Goal: Task Accomplishment & Management: Use online tool/utility

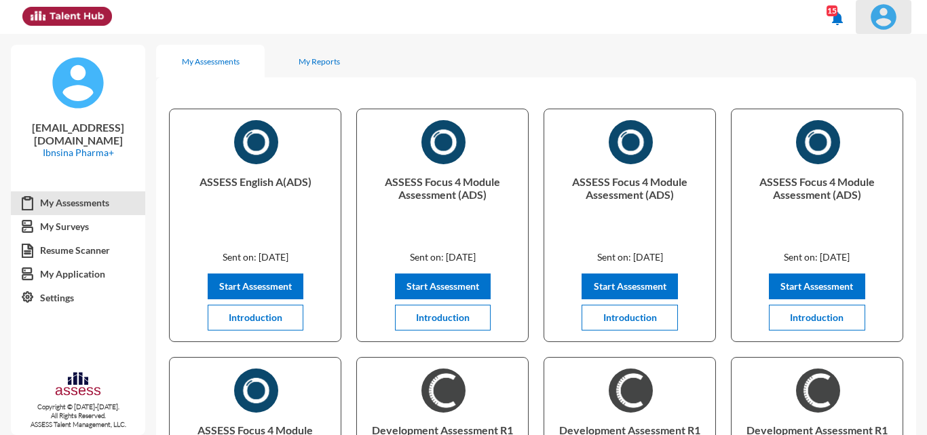
click at [887, 21] on img at bounding box center [883, 16] width 27 height 27
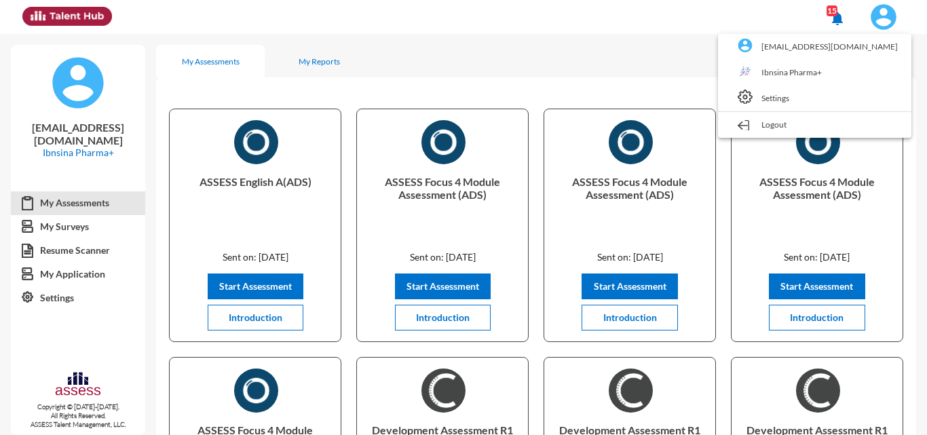
click at [822, 72] on link "Ibnsina Pharma+" at bounding box center [815, 73] width 180 height 26
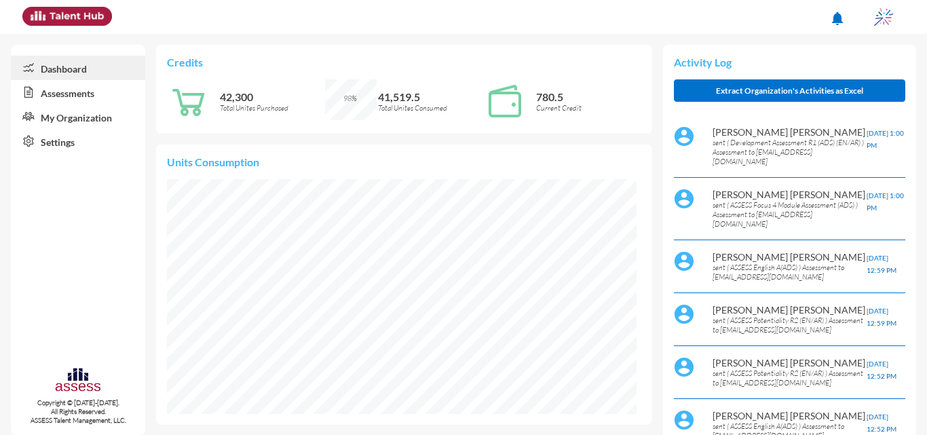
scroll to position [235, 470]
click at [122, 98] on link "Assessments" at bounding box center [78, 92] width 134 height 24
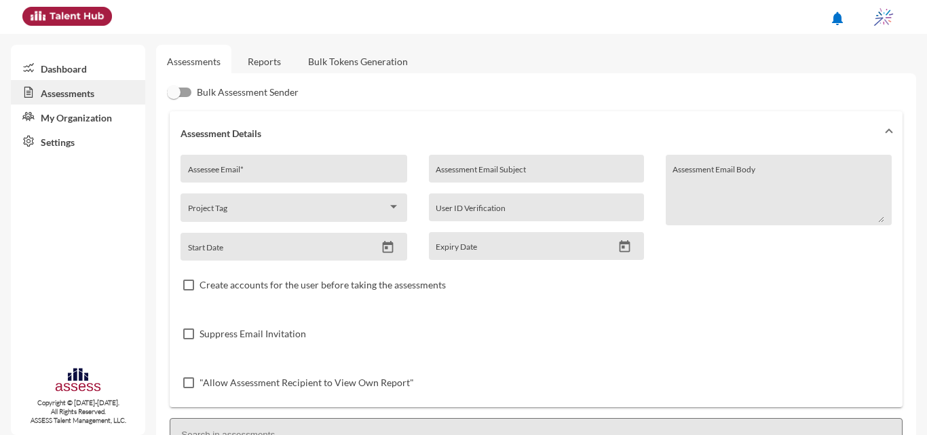
click at [272, 74] on link "Reports" at bounding box center [264, 61] width 55 height 33
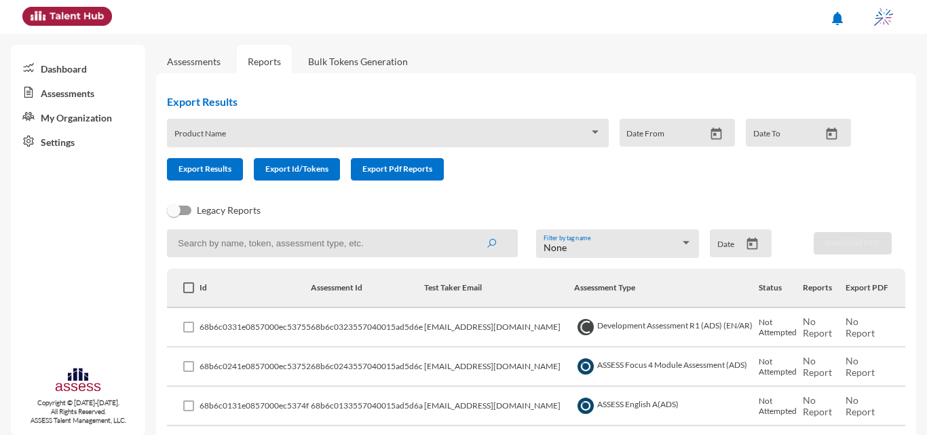
click at [750, 250] on icon "Open calendar" at bounding box center [753, 244] width 14 height 14
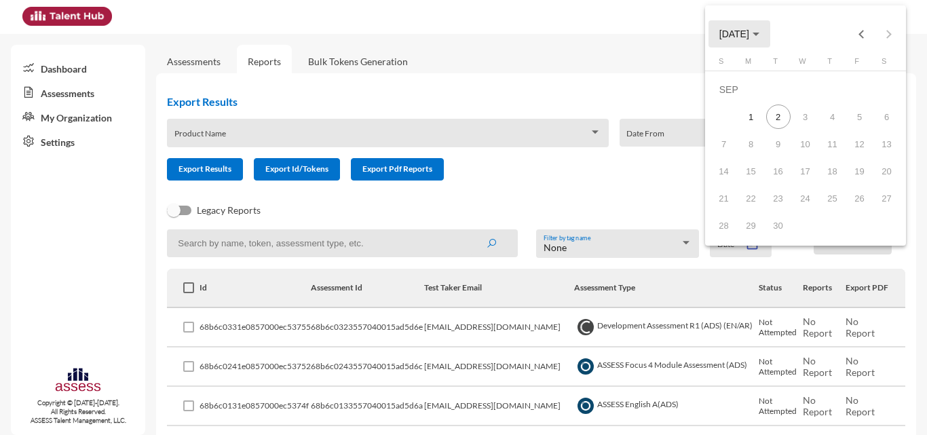
click at [771, 33] on button "SEP 2025" at bounding box center [740, 33] width 62 height 27
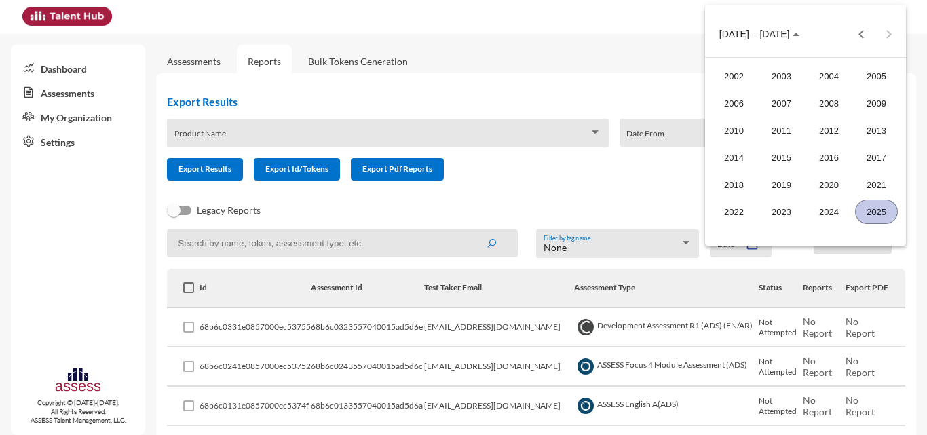
click at [868, 213] on div "2025" at bounding box center [877, 212] width 43 height 24
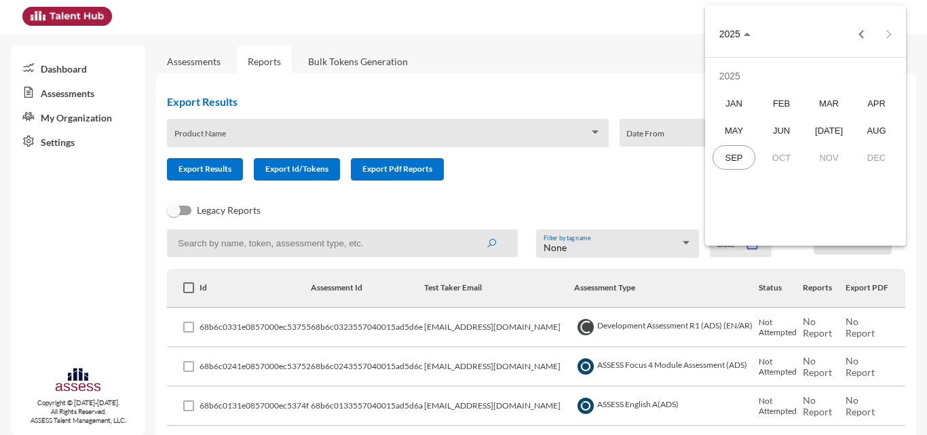
click at [747, 38] on span "2025" at bounding box center [735, 33] width 31 height 11
click at [760, 23] on button "SEP 2025" at bounding box center [740, 33] width 62 height 27
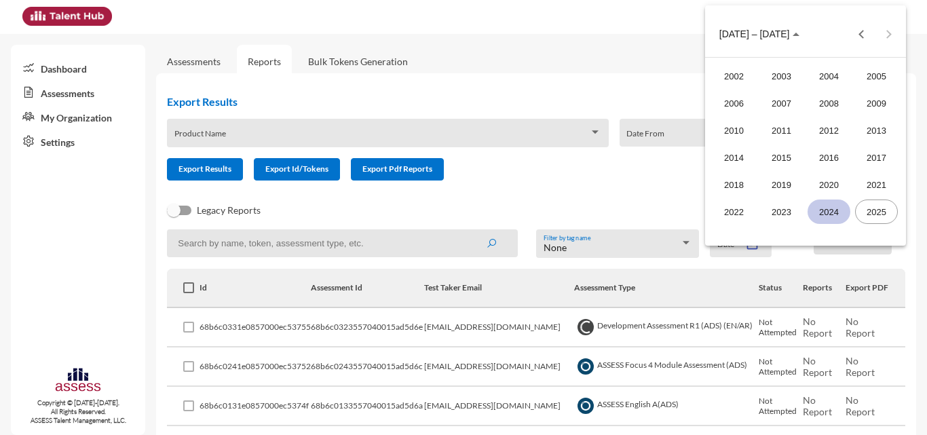
click at [839, 215] on div "2024" at bounding box center [829, 212] width 43 height 24
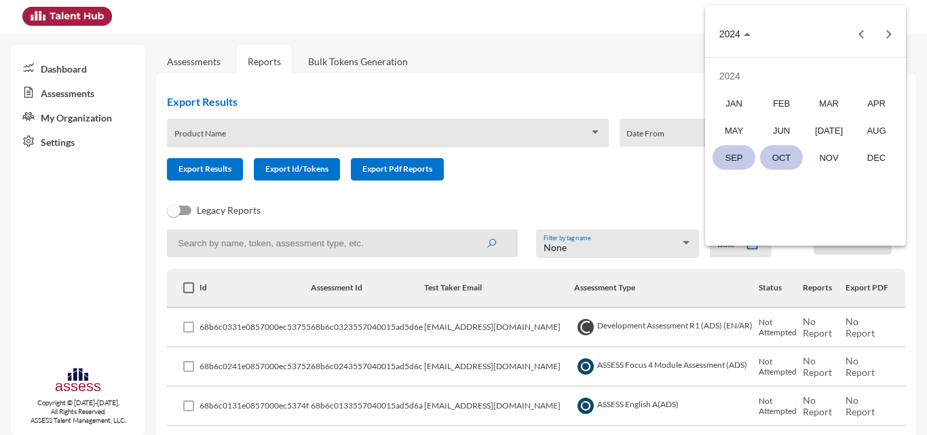
click at [777, 156] on div "OCT" at bounding box center [781, 157] width 43 height 24
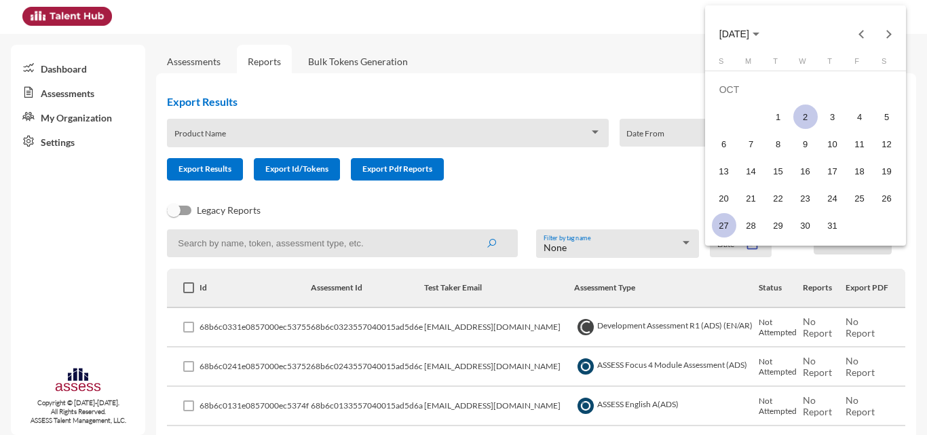
click at [727, 227] on div "27" at bounding box center [724, 225] width 24 height 24
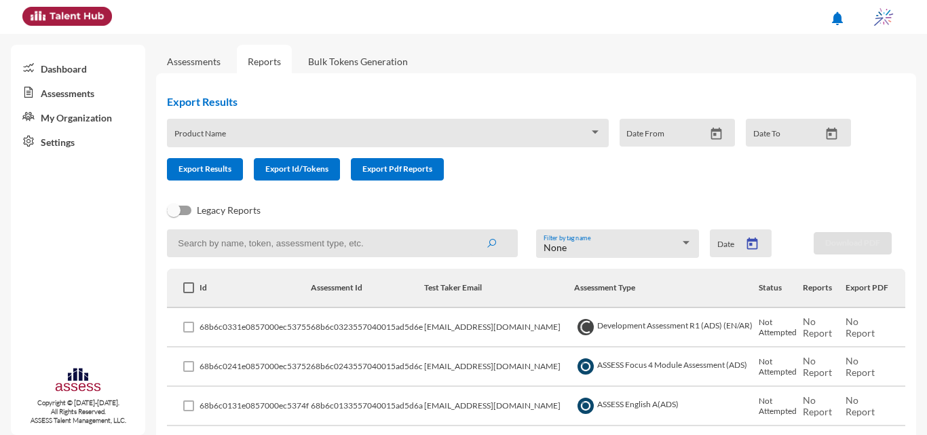
type input "10/27/2024"
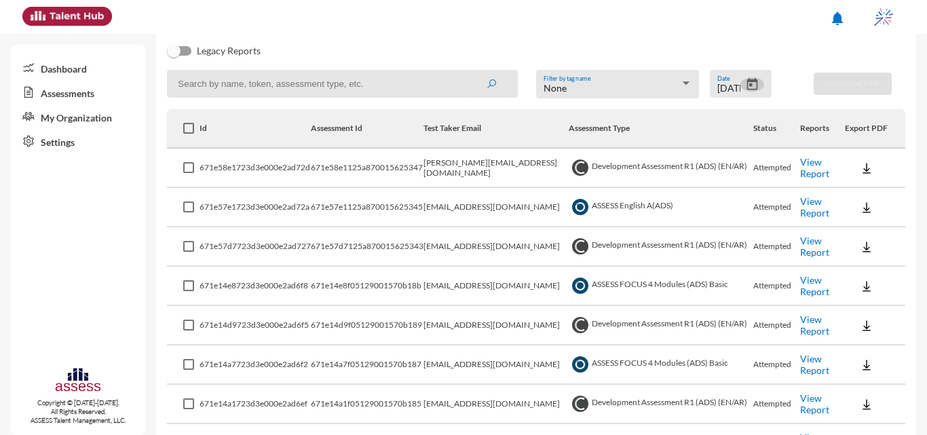
scroll to position [29, 0]
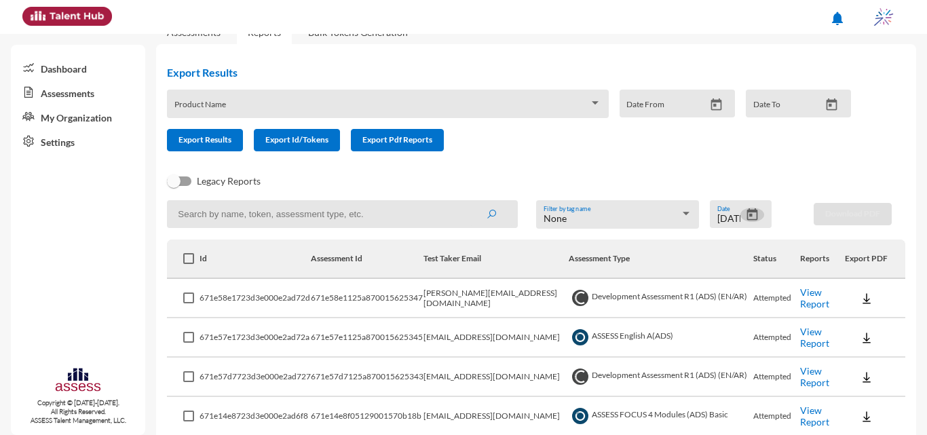
click at [331, 224] on input at bounding box center [342, 214] width 351 height 28
type input "intern"
click at [470, 202] on button "submit" at bounding box center [491, 214] width 43 height 24
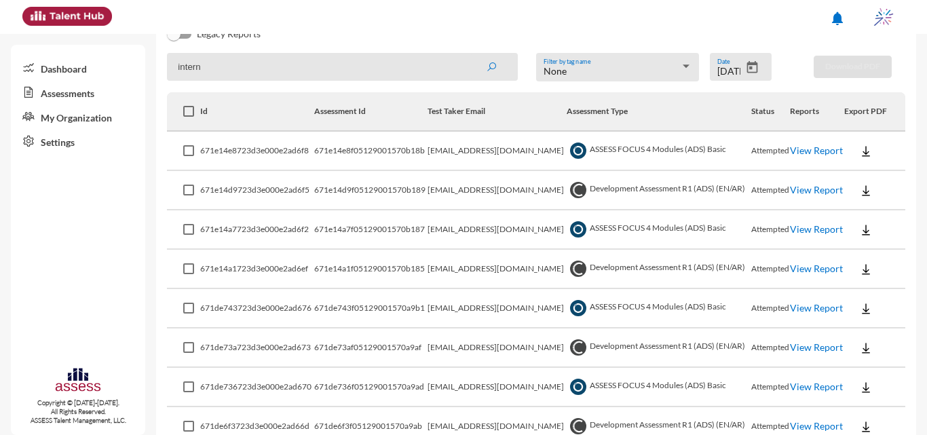
scroll to position [165, 0]
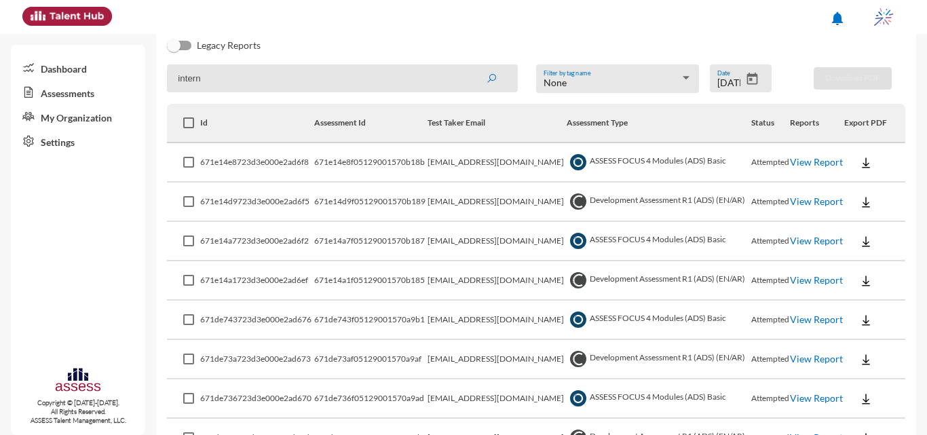
click at [802, 162] on link "View Report" at bounding box center [816, 162] width 53 height 12
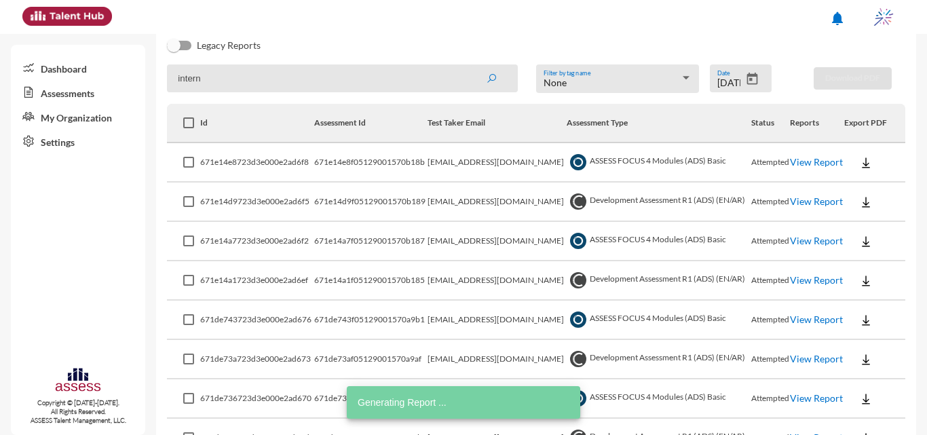
click at [802, 239] on link "View Report" at bounding box center [816, 241] width 53 height 12
click at [806, 324] on link "View Report" at bounding box center [816, 320] width 53 height 12
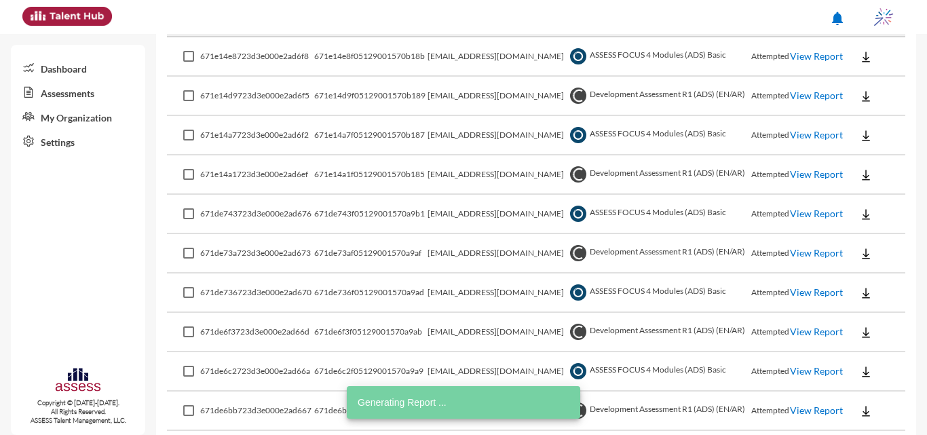
scroll to position [301, 0]
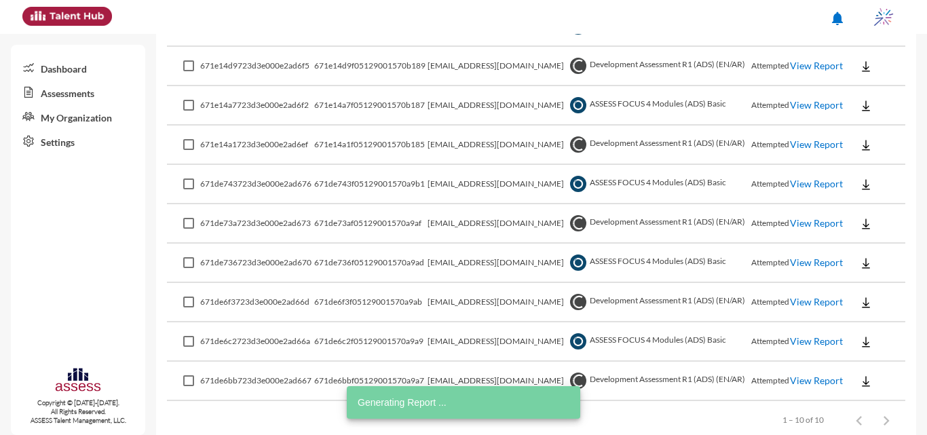
click at [811, 266] on link "View Report" at bounding box center [816, 263] width 53 height 12
click at [800, 223] on link "View Report" at bounding box center [816, 223] width 53 height 12
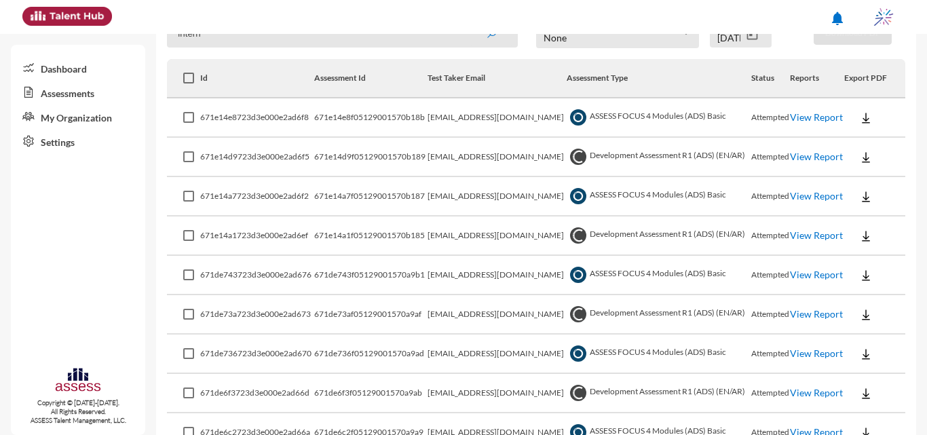
scroll to position [233, 0]
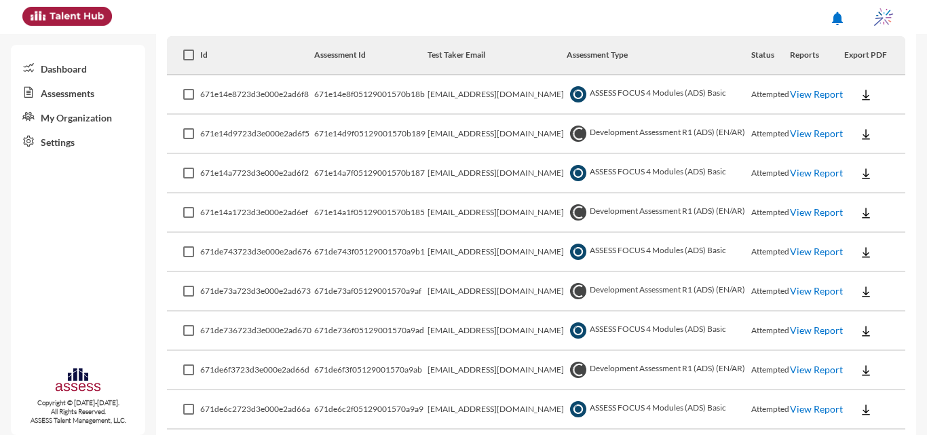
click at [798, 217] on link "View Report" at bounding box center [816, 212] width 53 height 12
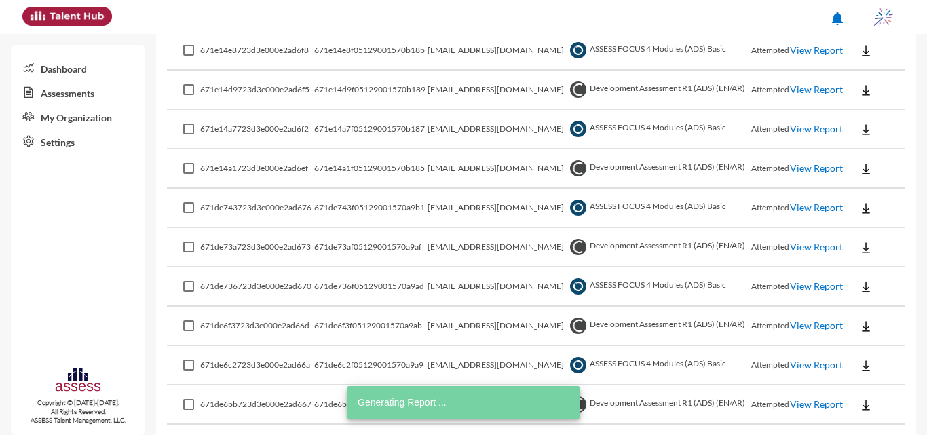
scroll to position [301, 0]
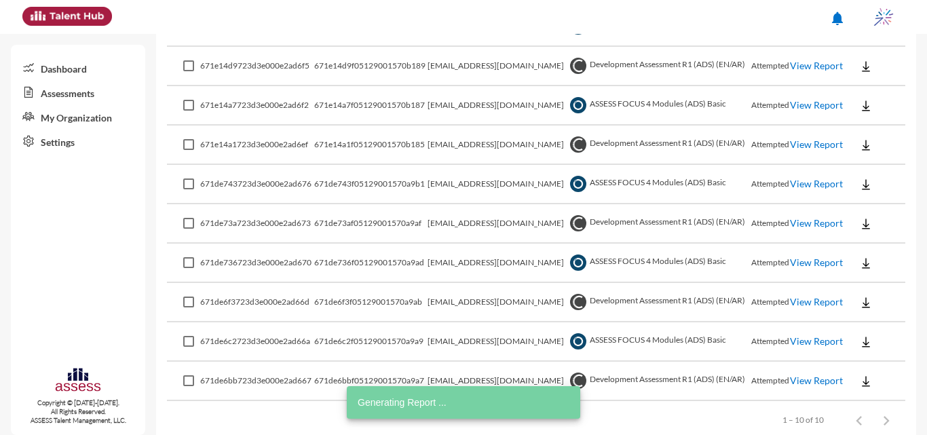
click at [795, 221] on link "View Report" at bounding box center [816, 223] width 53 height 12
click at [803, 303] on link "View Report" at bounding box center [816, 302] width 53 height 12
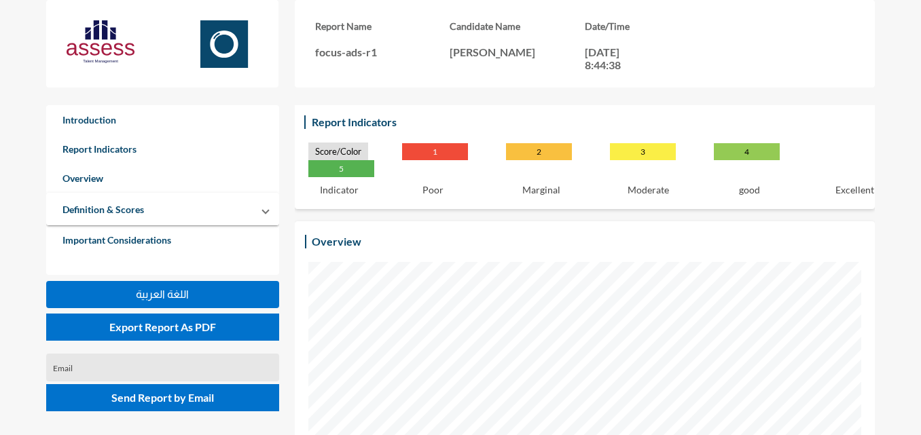
scroll to position [272, 0]
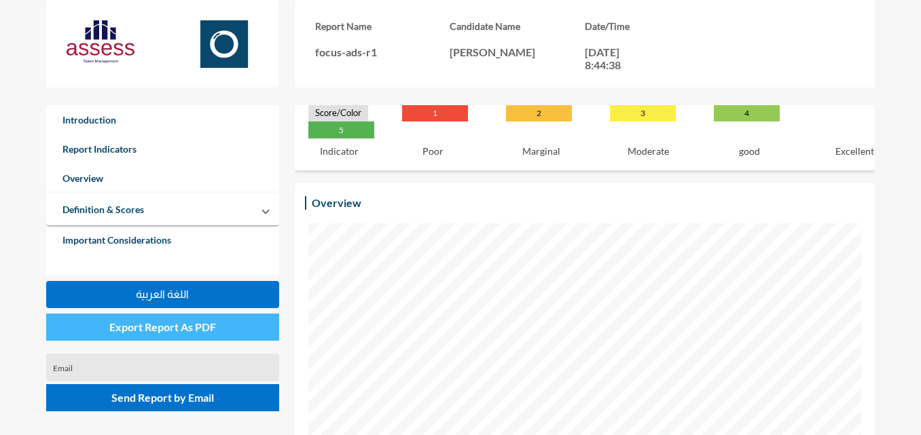
click at [168, 337] on button "Export Report As PDF" at bounding box center [162, 327] width 233 height 27
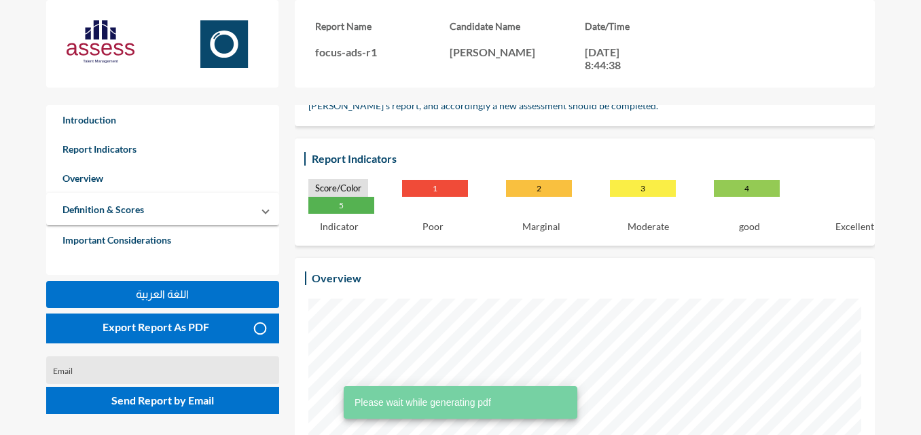
scroll to position [136, 0]
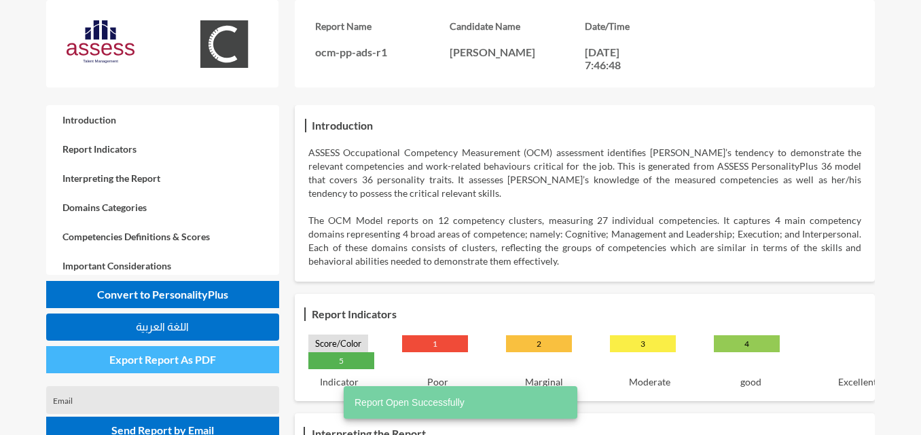
click at [118, 359] on span "Export Report As PDF" at bounding box center [162, 359] width 107 height 13
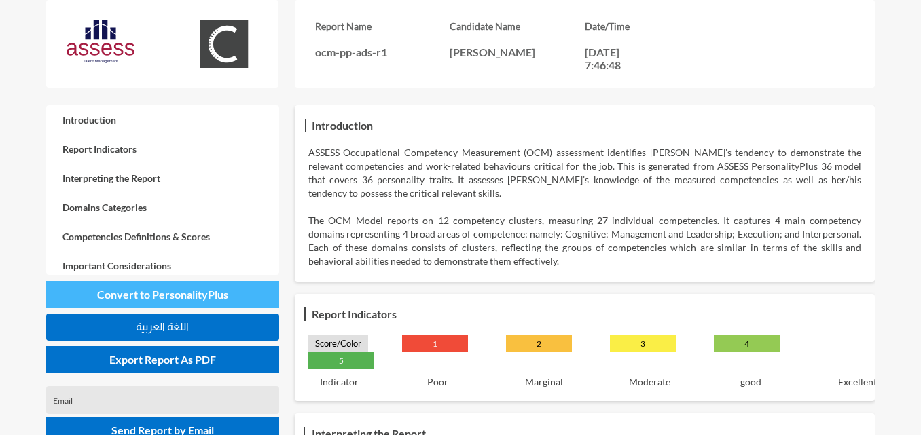
click at [194, 289] on span "Convert to PersonalityPlus" at bounding box center [162, 294] width 131 height 13
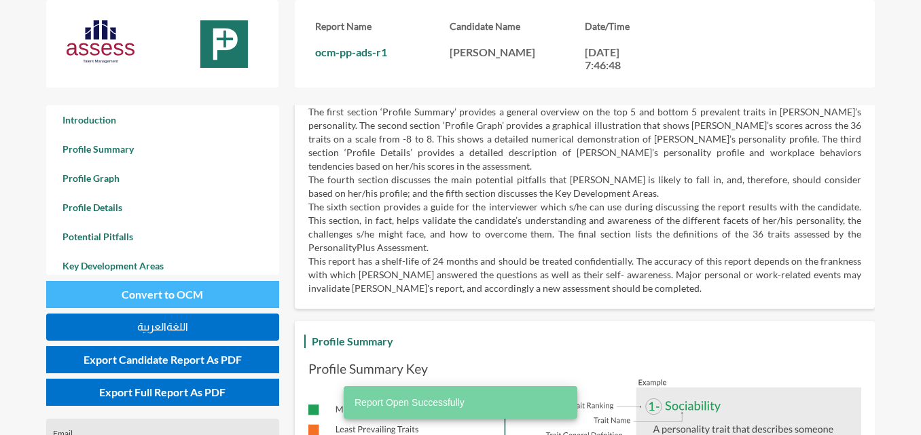
scroll to position [435, 921]
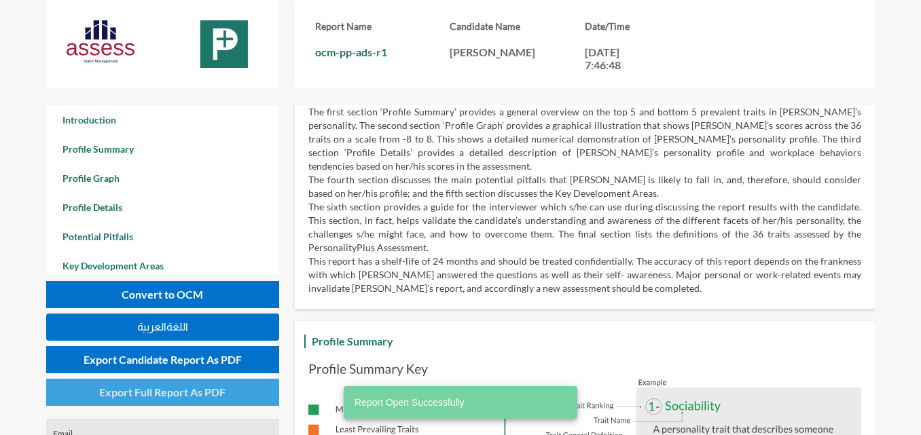
click at [134, 401] on button "Export Full Report As PDF" at bounding box center [162, 392] width 233 height 27
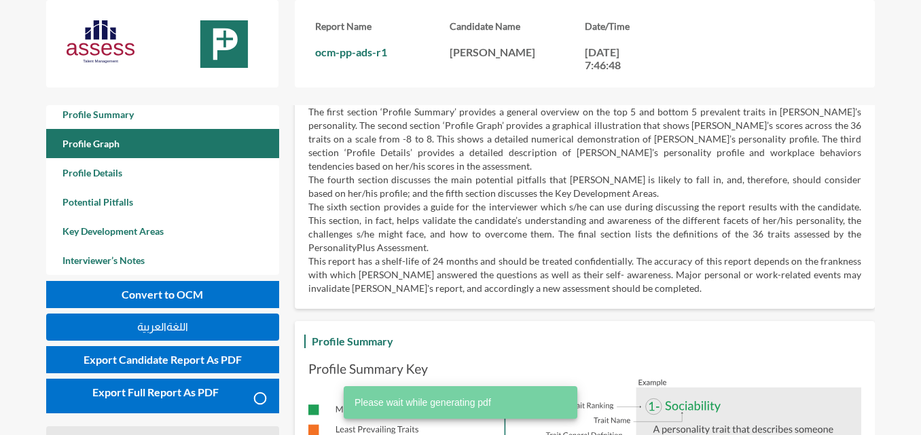
scroll to position [68, 0]
